Goal: Check status: Check status

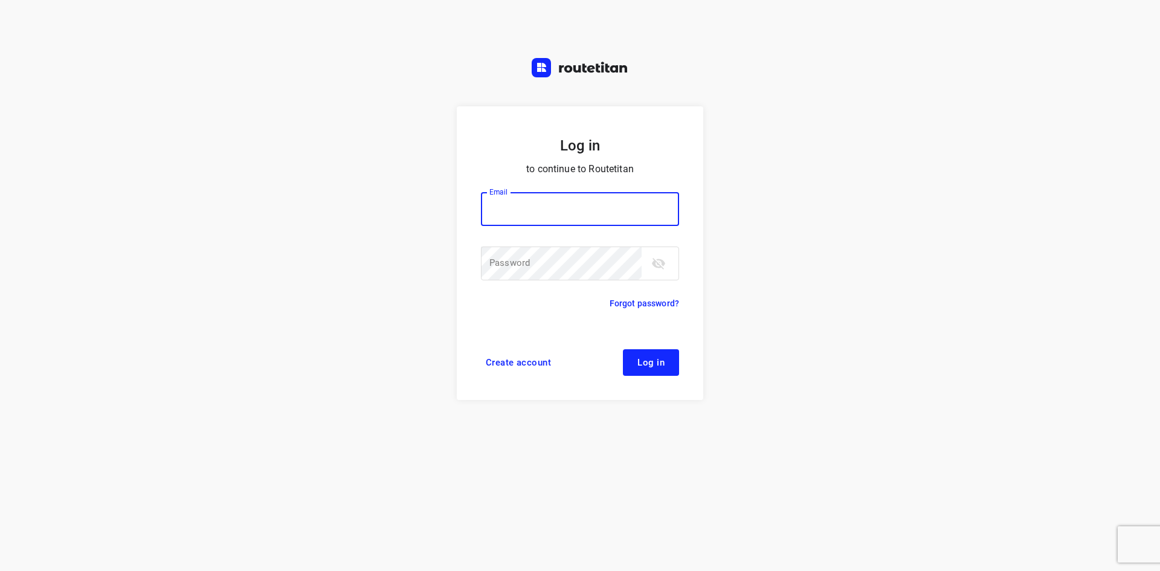
click at [586, 213] on input "email" at bounding box center [580, 209] width 198 height 34
type input "remco@fruitopjewerk.nl"
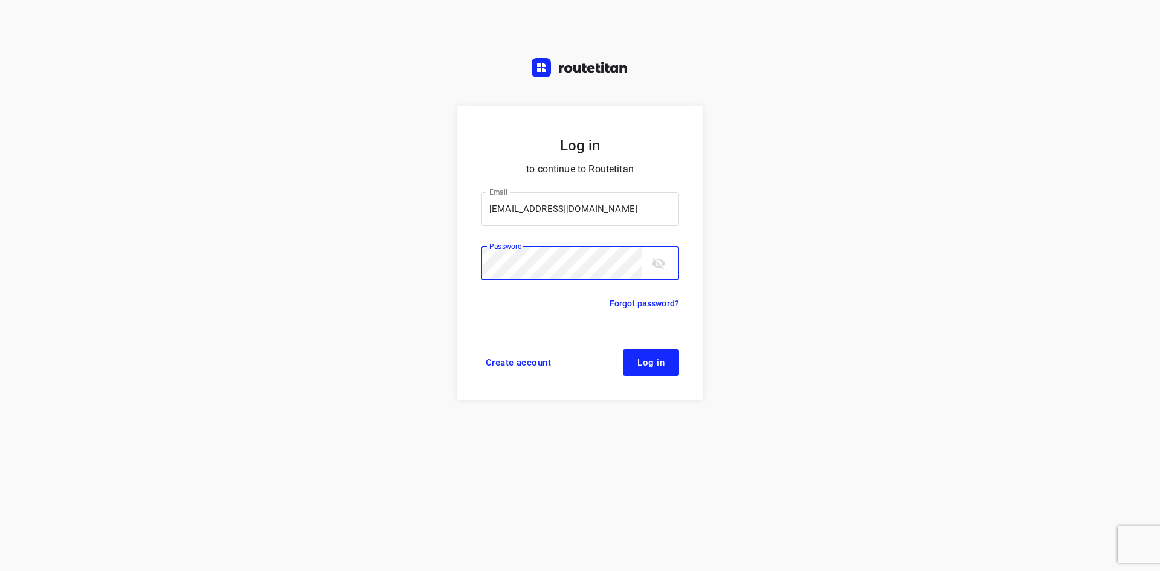
click at [623, 349] on button "Log in" at bounding box center [651, 362] width 56 height 27
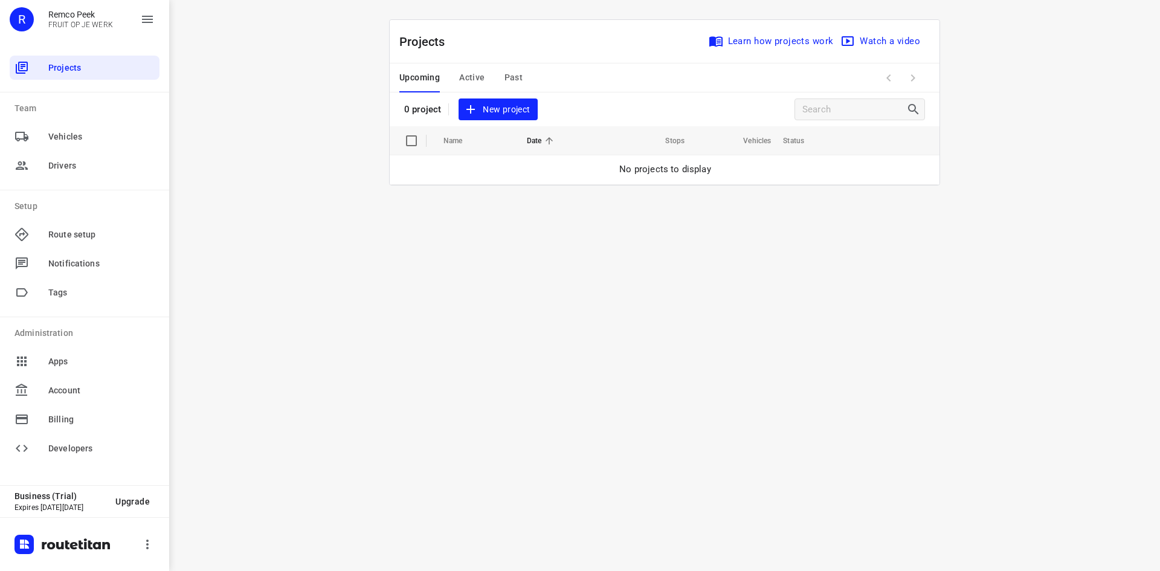
click at [506, 79] on span "Past" at bounding box center [513, 77] width 19 height 15
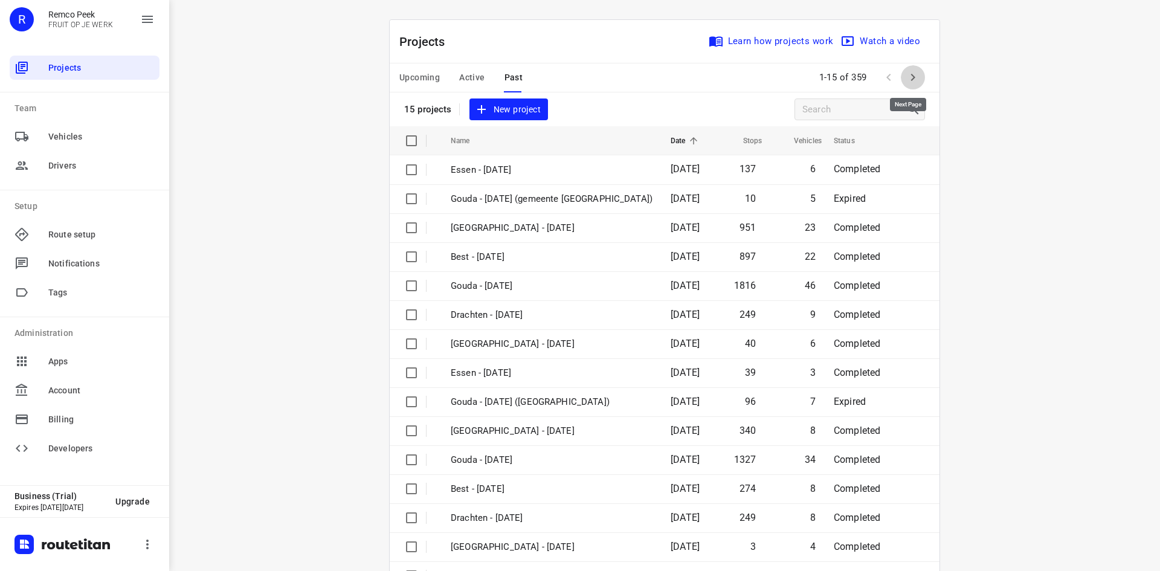
click at [917, 79] on button "button" at bounding box center [912, 77] width 24 height 24
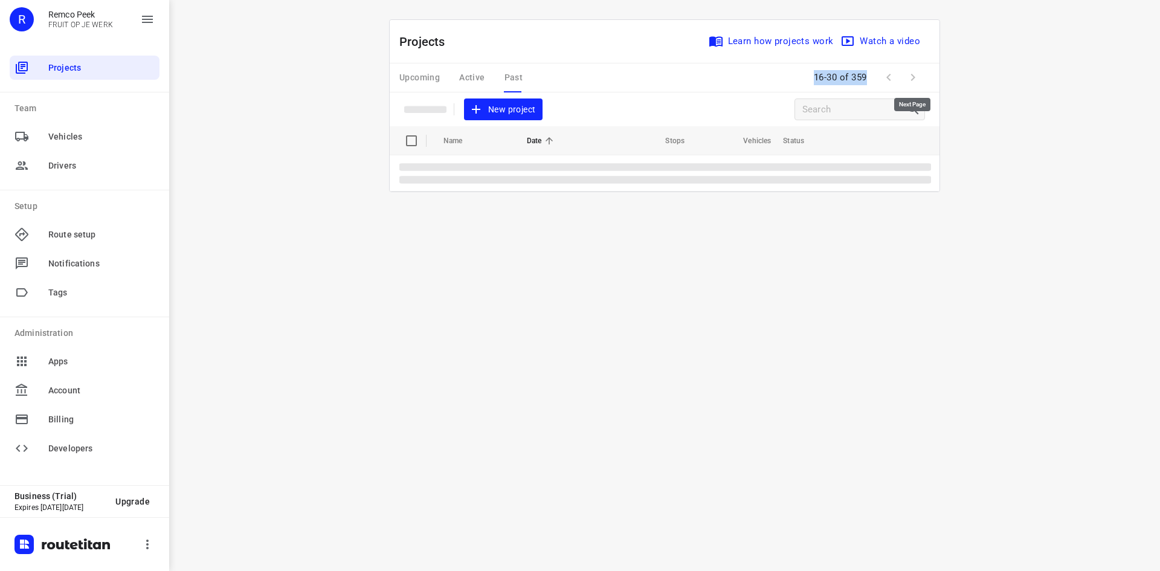
click at [917, 79] on span at bounding box center [912, 77] width 24 height 24
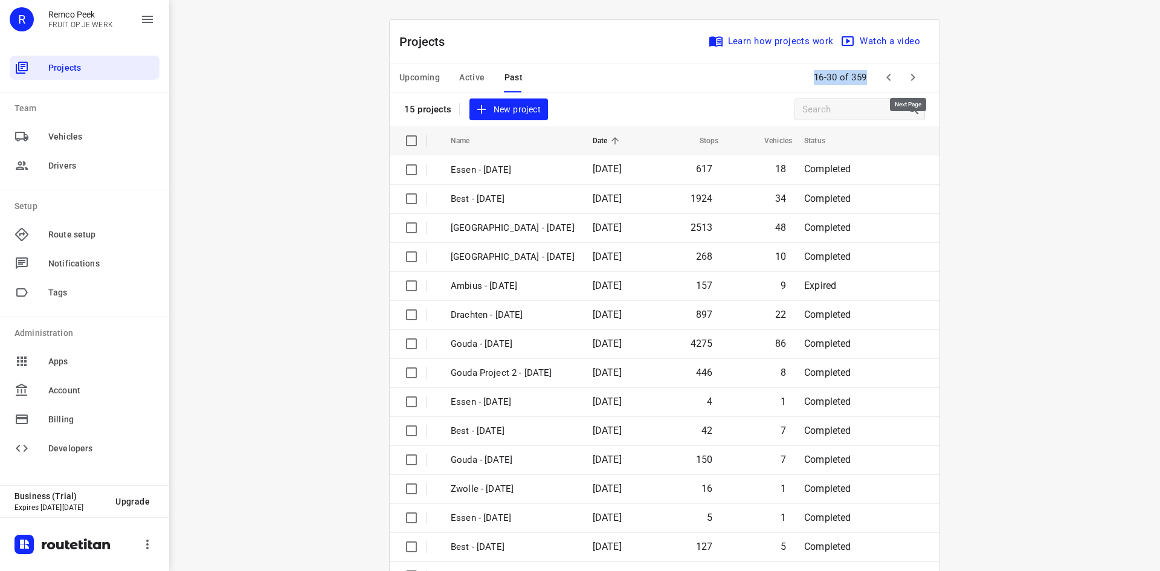
click at [911, 78] on icon "button" at bounding box center [912, 77] width 14 height 14
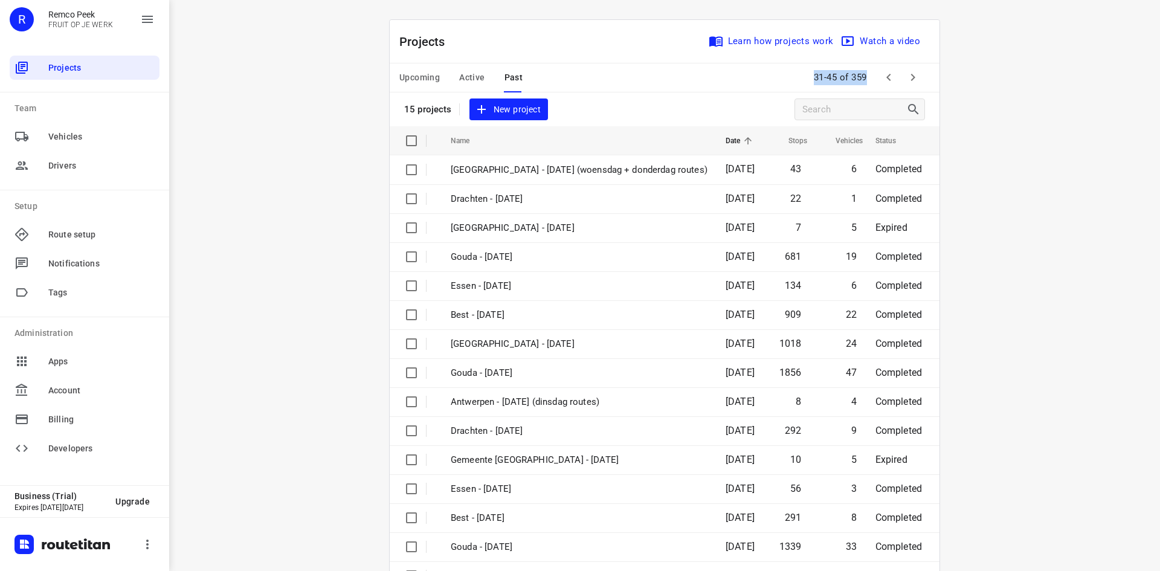
click at [905, 75] on icon "button" at bounding box center [912, 77] width 14 height 14
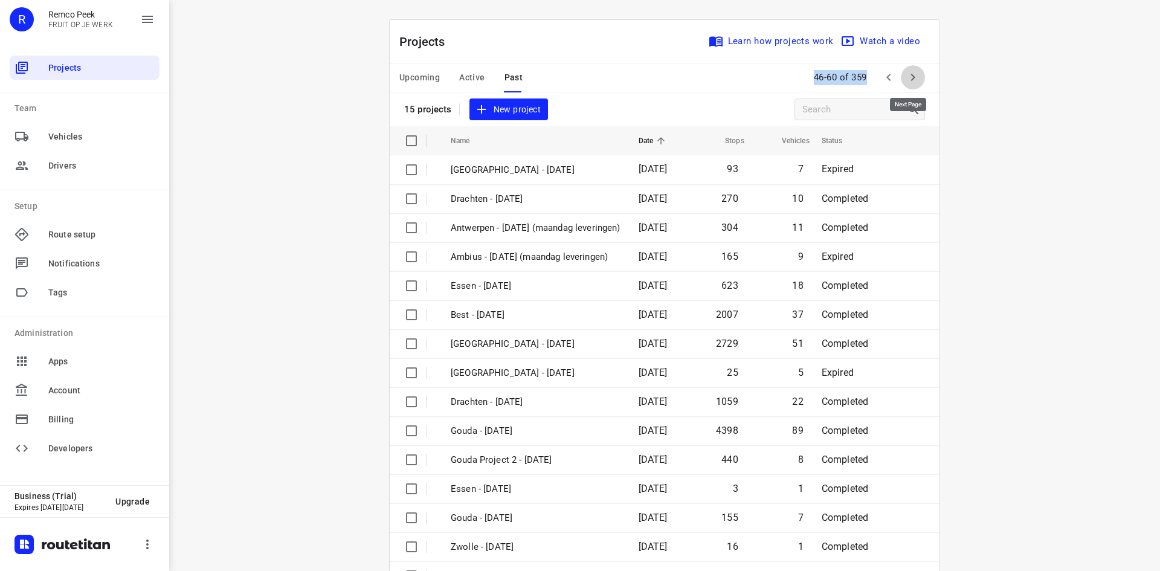
click at [905, 76] on icon "button" at bounding box center [912, 77] width 14 height 14
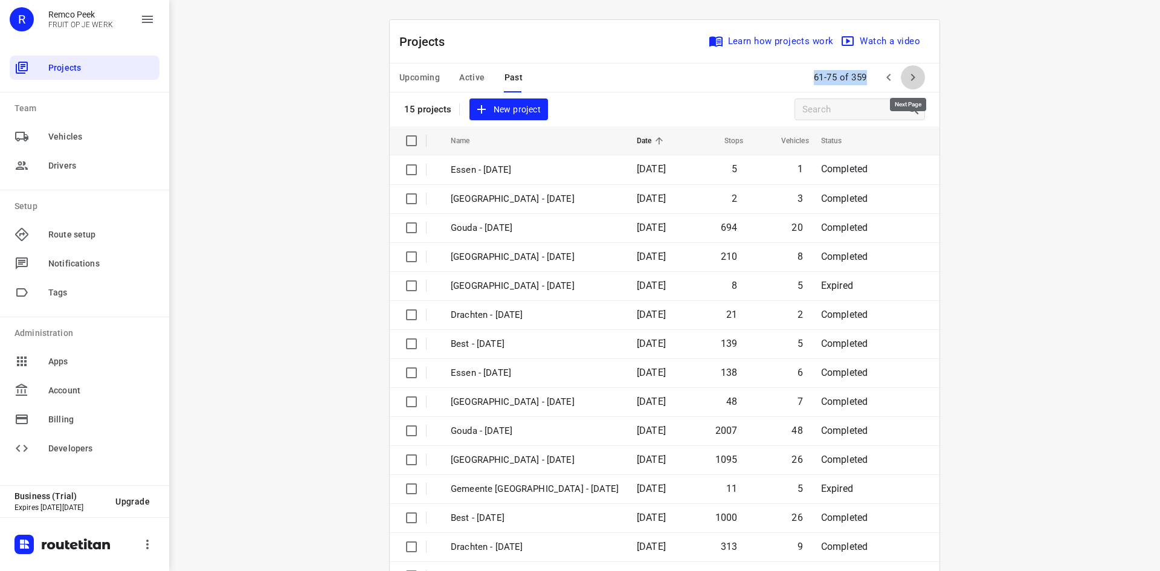
click at [920, 79] on button "button" at bounding box center [912, 77] width 24 height 24
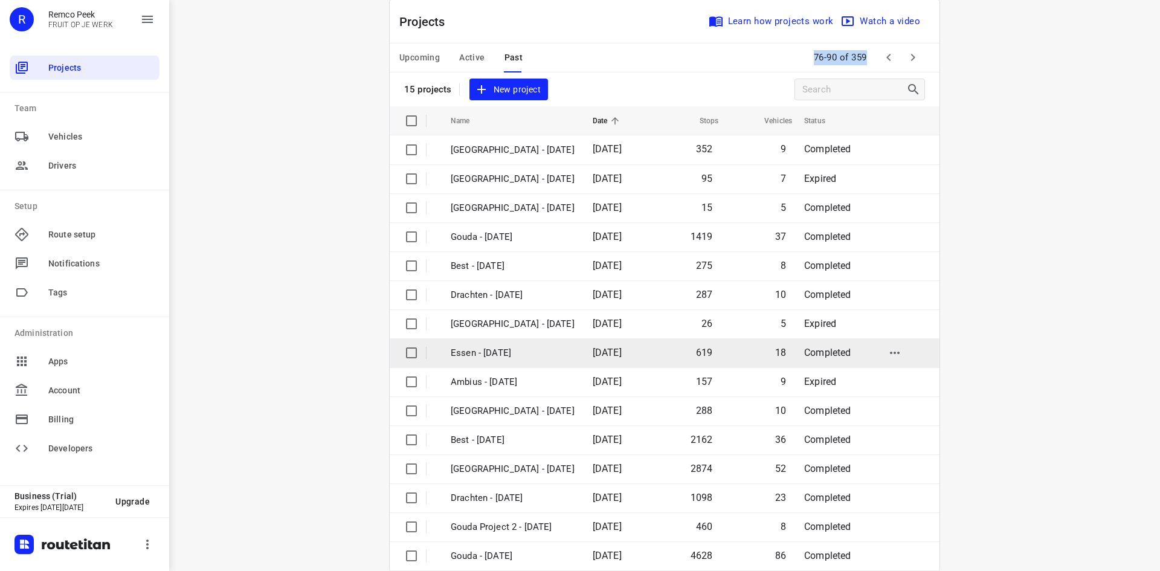
scroll to position [40, 0]
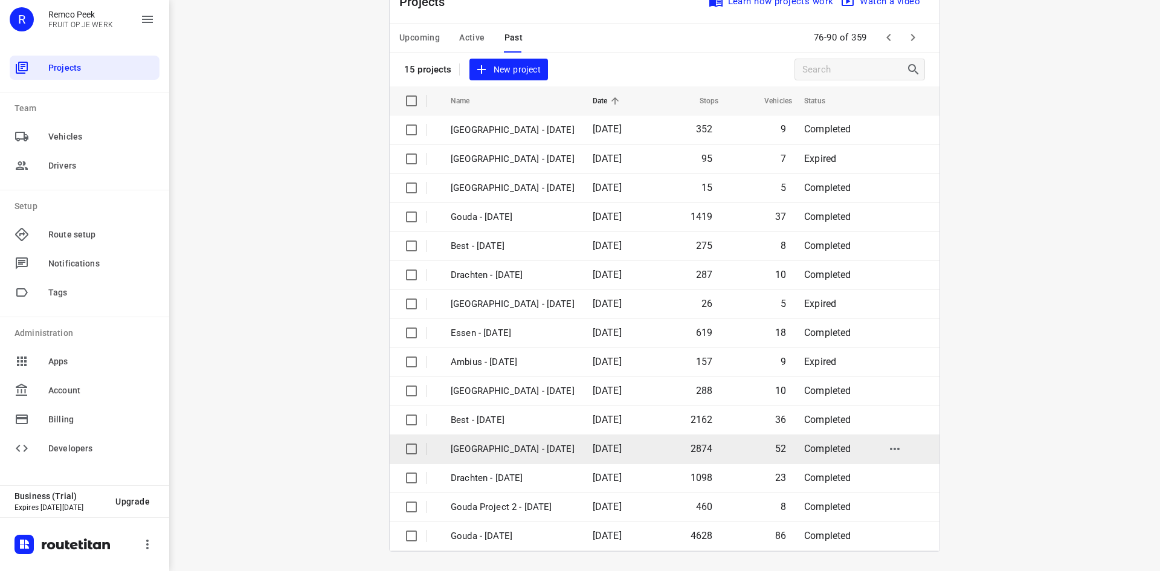
click at [614, 451] on span "[DATE]" at bounding box center [606, 448] width 29 height 11
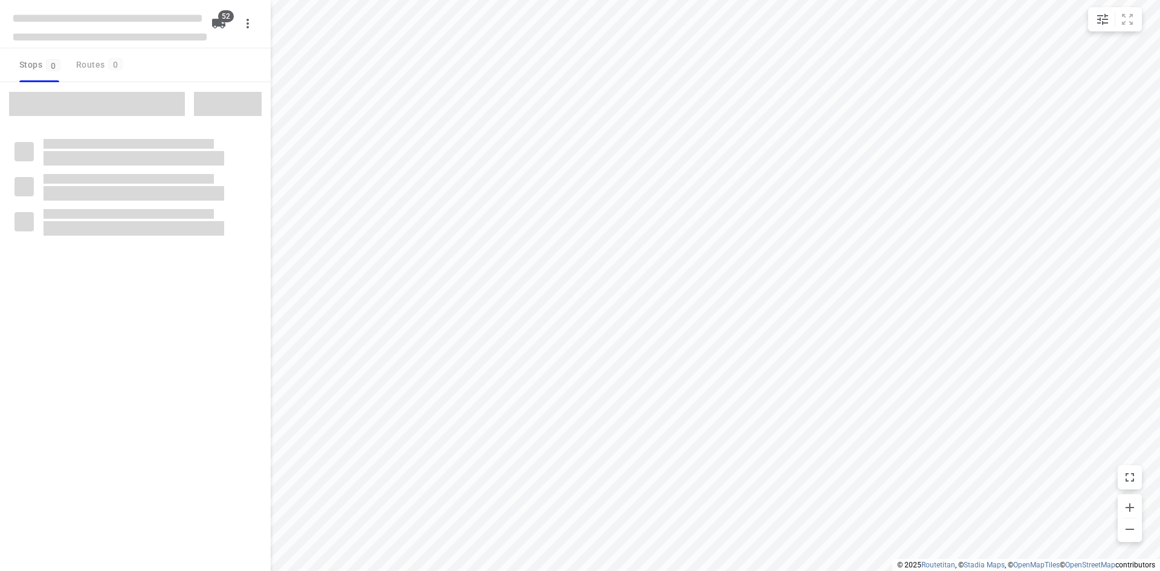
type input "distance"
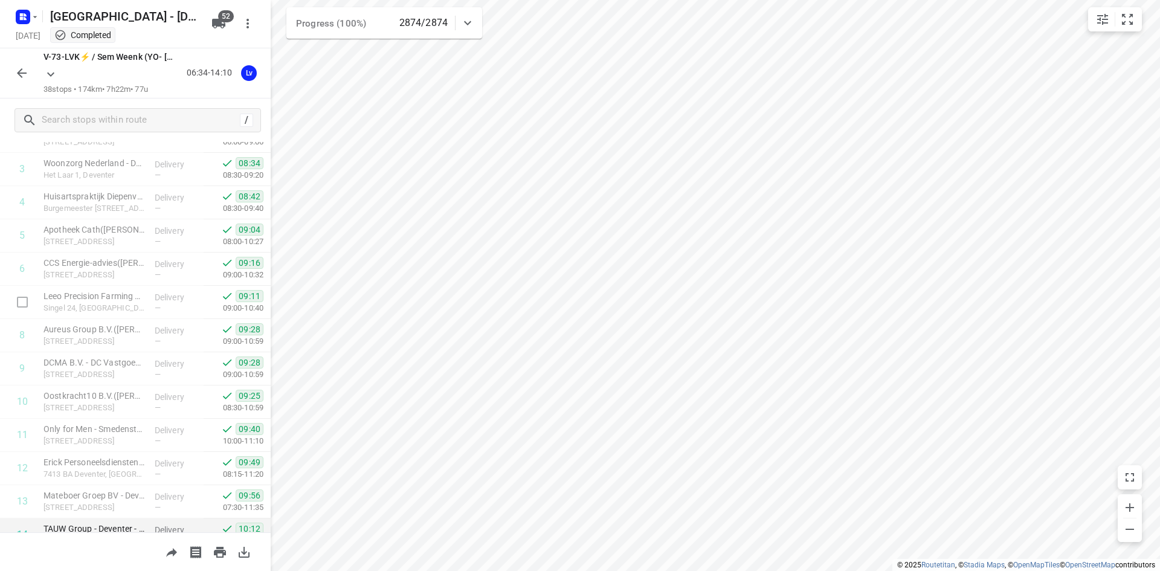
scroll to position [302, 0]
